Goal: Navigation & Orientation: Find specific page/section

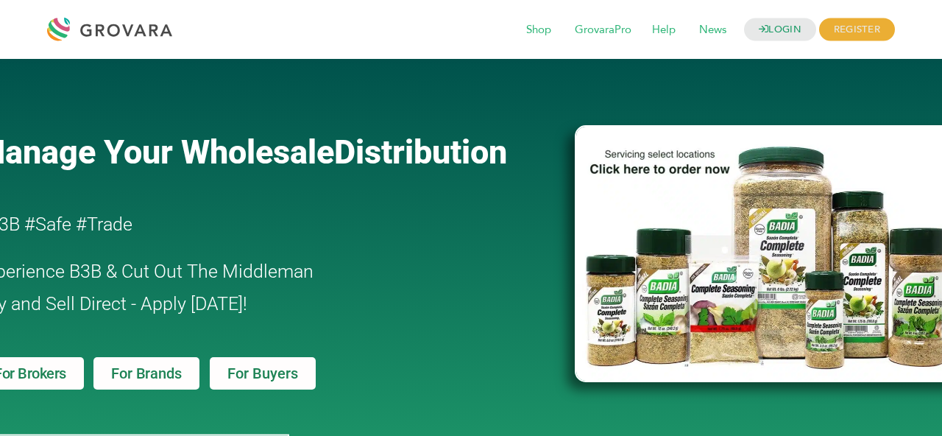
scroll to position [12, 0]
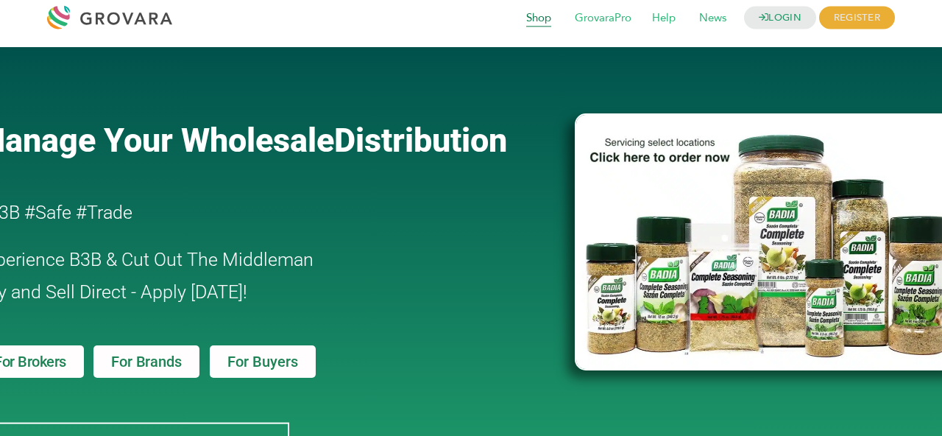
click at [542, 26] on span "Shop" at bounding box center [539, 18] width 46 height 28
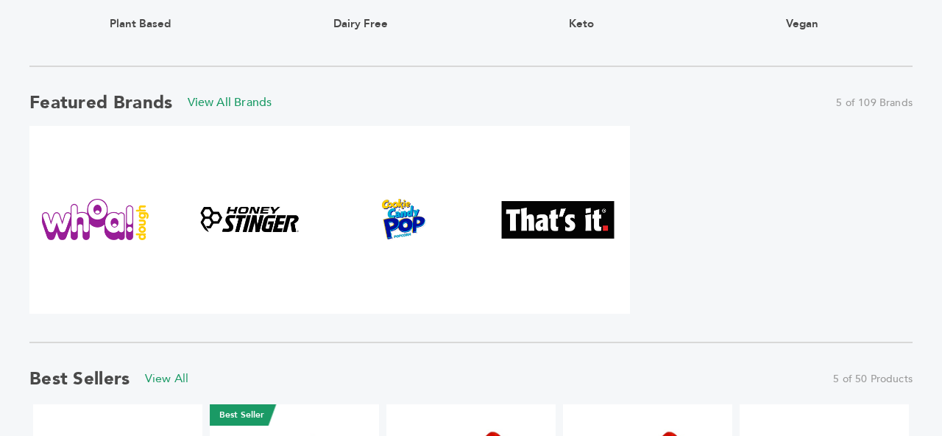
scroll to position [879, 0]
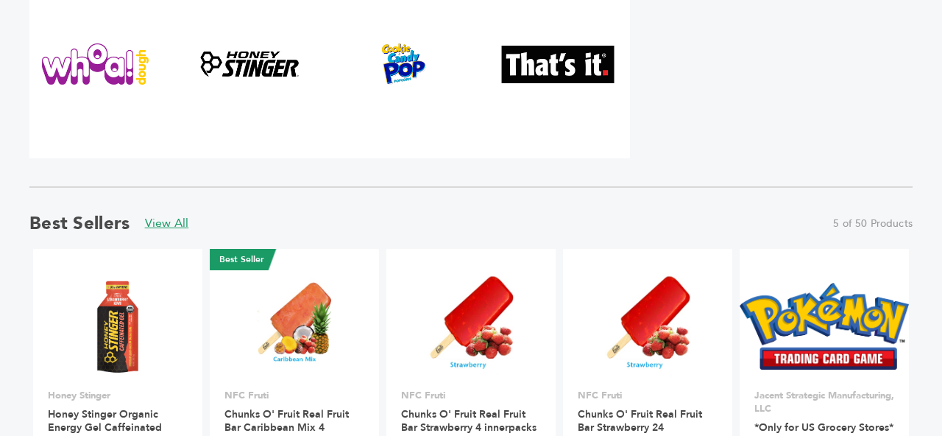
click at [169, 223] on link "View All" at bounding box center [167, 223] width 44 height 16
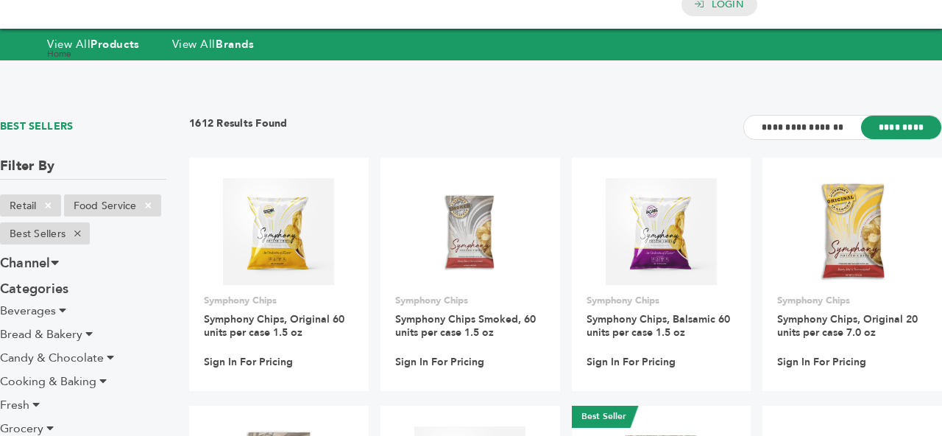
scroll to position [49, 0]
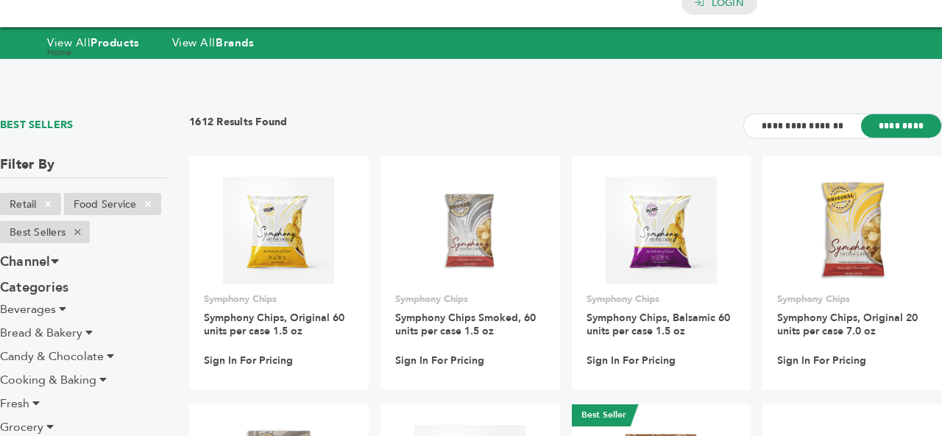
click at [197, 41] on div "Home > View All Products" at bounding box center [471, 52] width 942 height 39
click at [236, 52] on div "Home > View All Products" at bounding box center [471, 52] width 848 height 13
click at [236, 49] on div "Home > View All Products" at bounding box center [471, 52] width 848 height 13
click at [59, 48] on link "Home" at bounding box center [59, 52] width 24 height 12
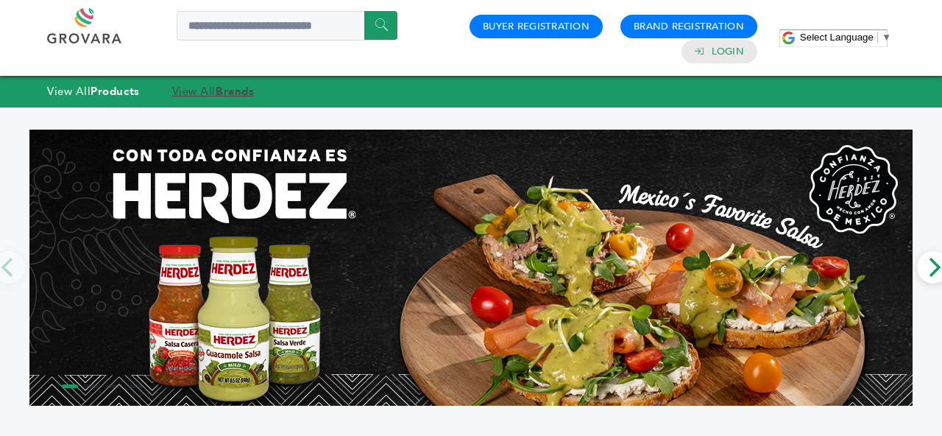
click at [236, 89] on strong "Brands" at bounding box center [235, 91] width 38 height 15
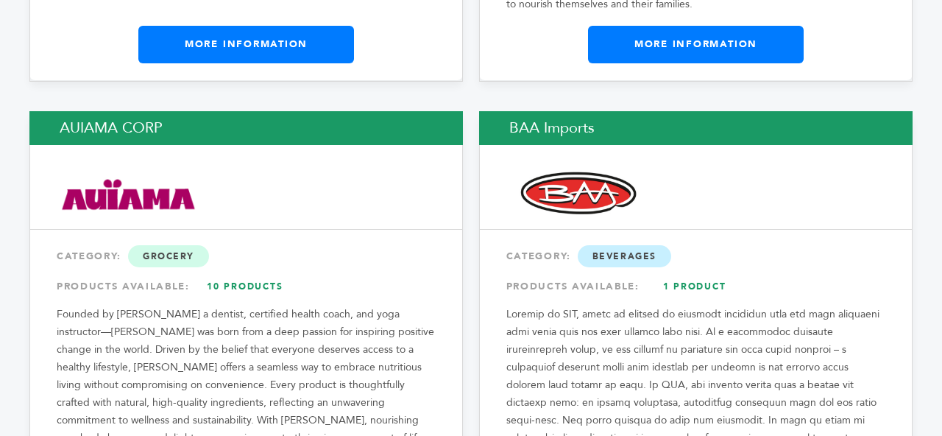
scroll to position [2600, 0]
